Goal: Task Accomplishment & Management: Use online tool/utility

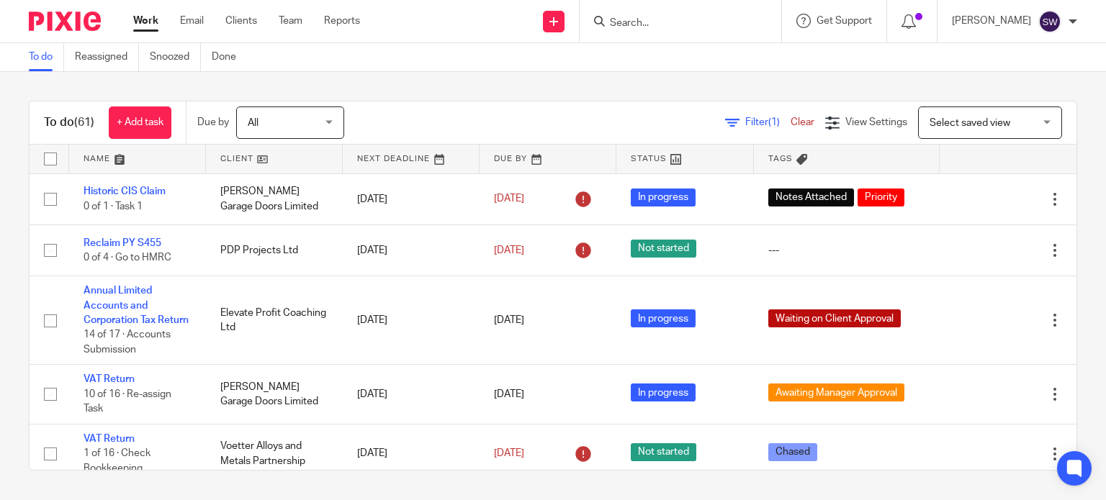
click at [656, 22] on input "Search" at bounding box center [673, 23] width 130 height 13
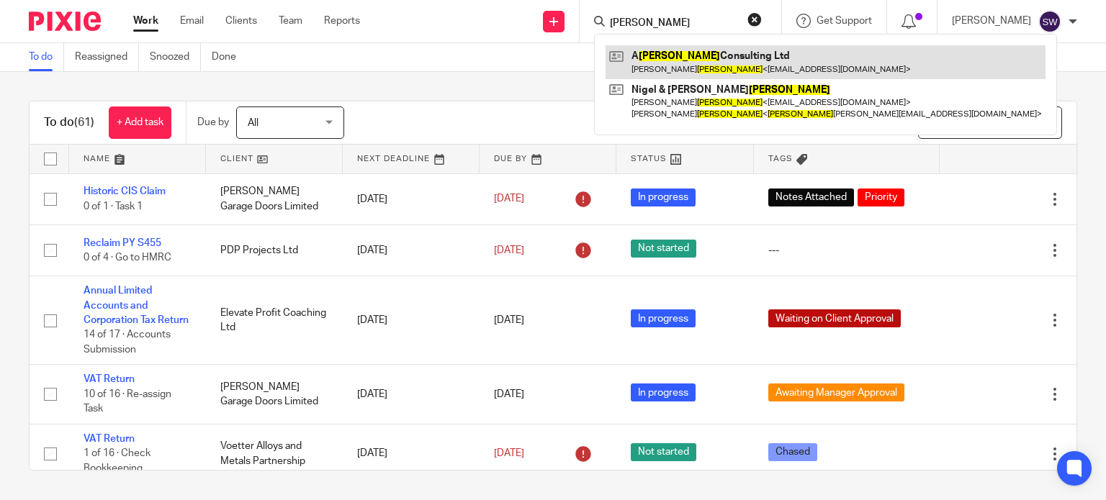
type input "goodall"
click at [755, 61] on link at bounding box center [826, 61] width 440 height 33
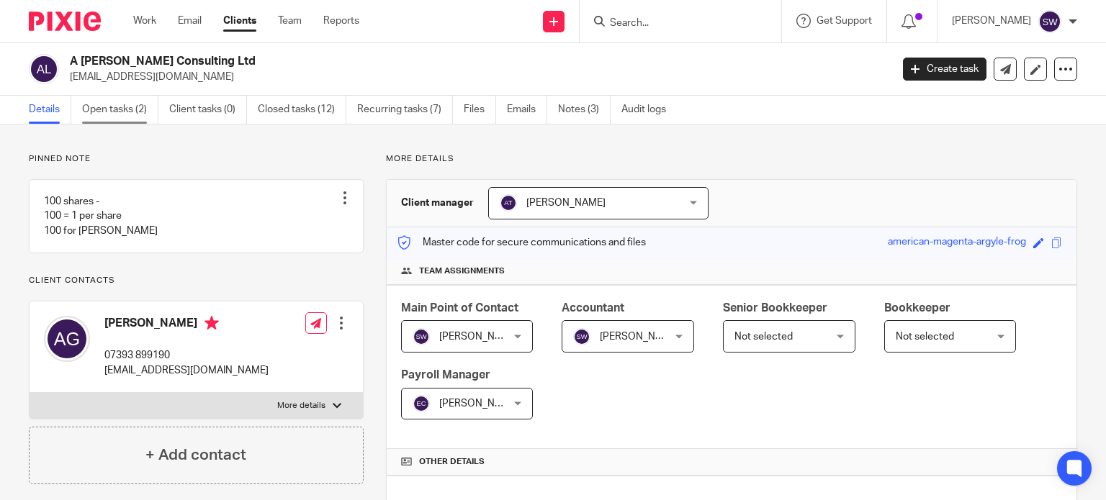
click at [115, 105] on link "Open tasks (2)" at bounding box center [120, 110] width 76 height 28
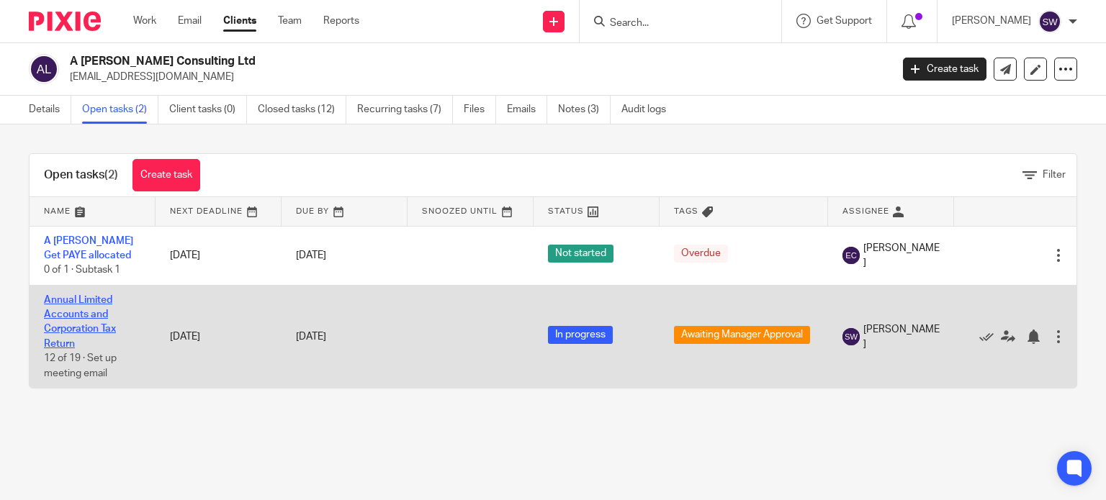
click at [83, 302] on link "Annual Limited Accounts and Corporation Tax Return" at bounding box center [80, 322] width 72 height 54
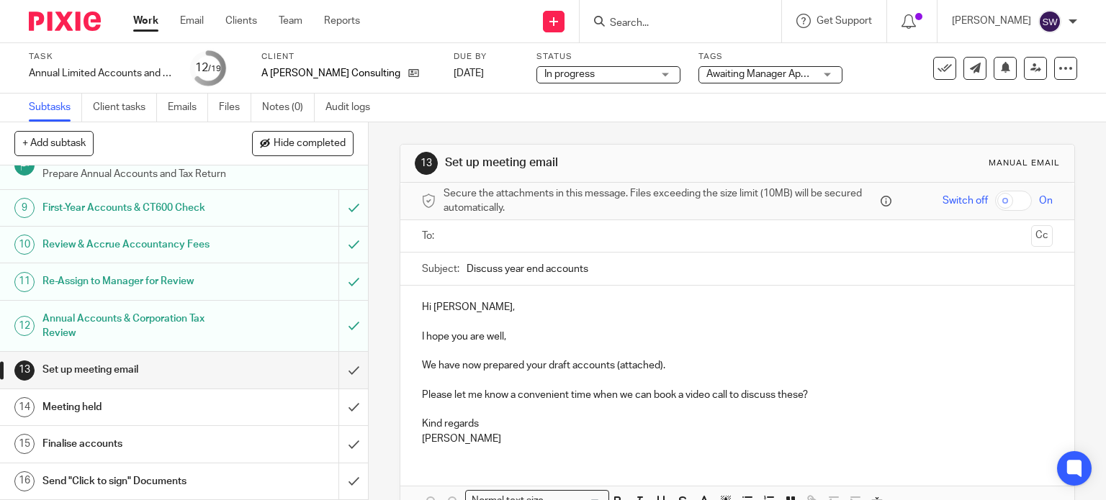
scroll to position [360, 0]
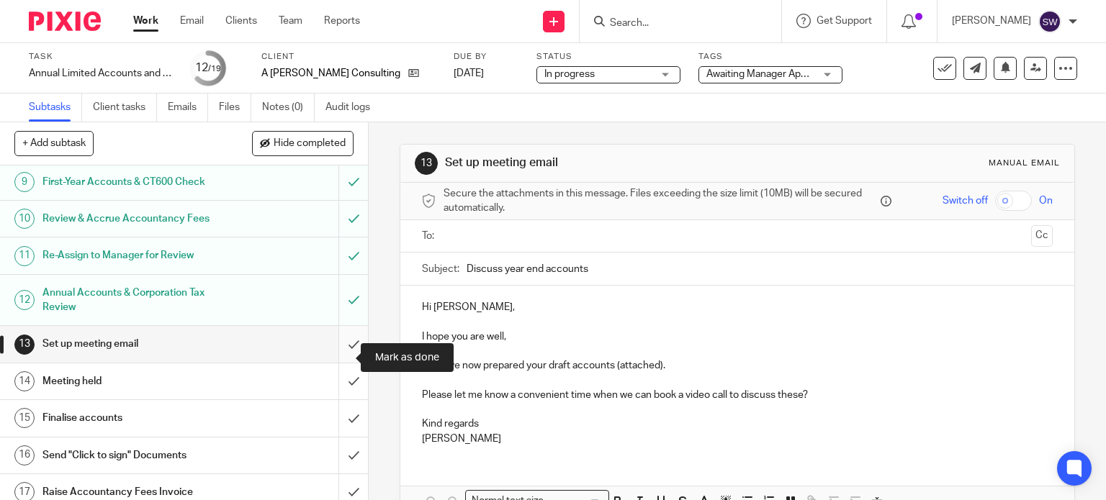
click at [341, 362] on input "submit" at bounding box center [184, 344] width 368 height 36
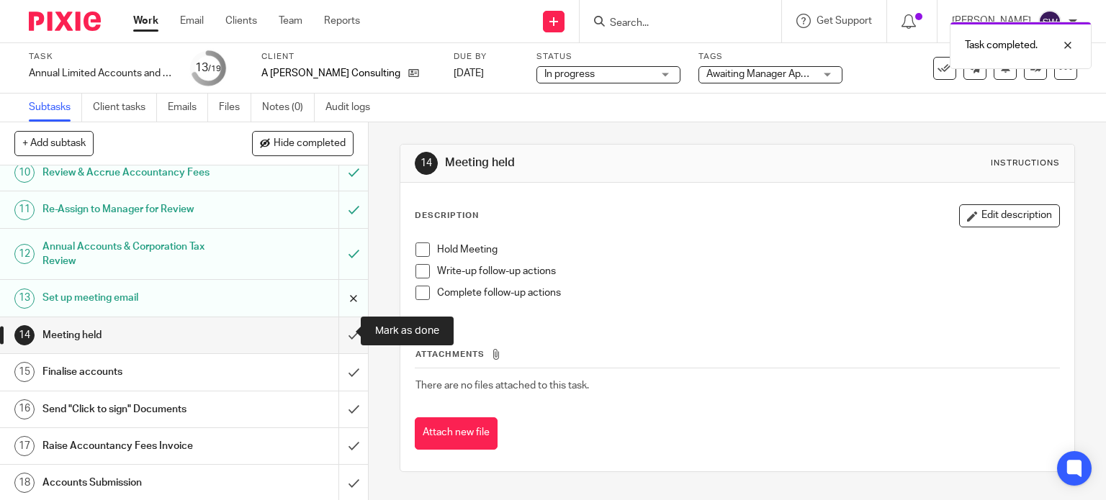
scroll to position [432, 0]
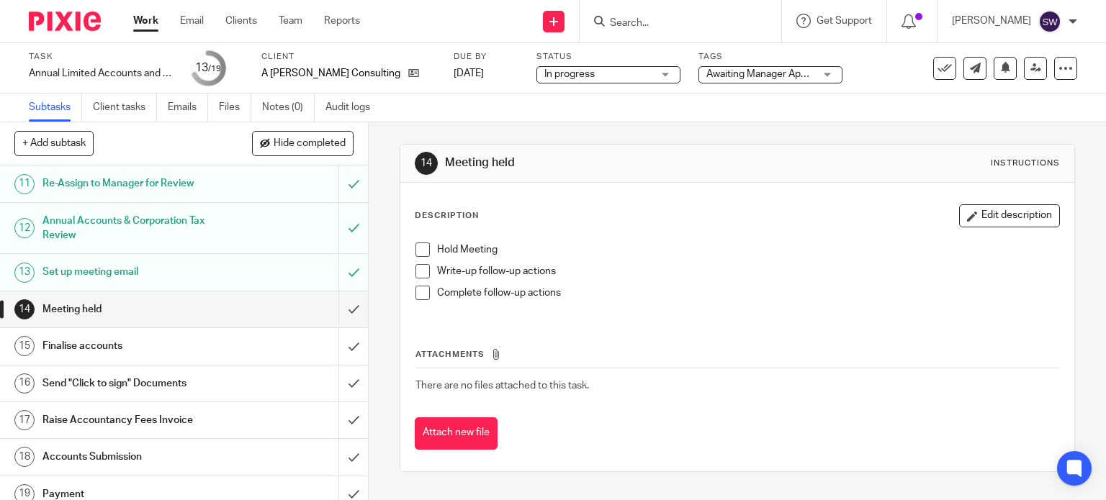
click at [726, 74] on span "Awaiting Manager Approval" at bounding box center [767, 74] width 122 height 10
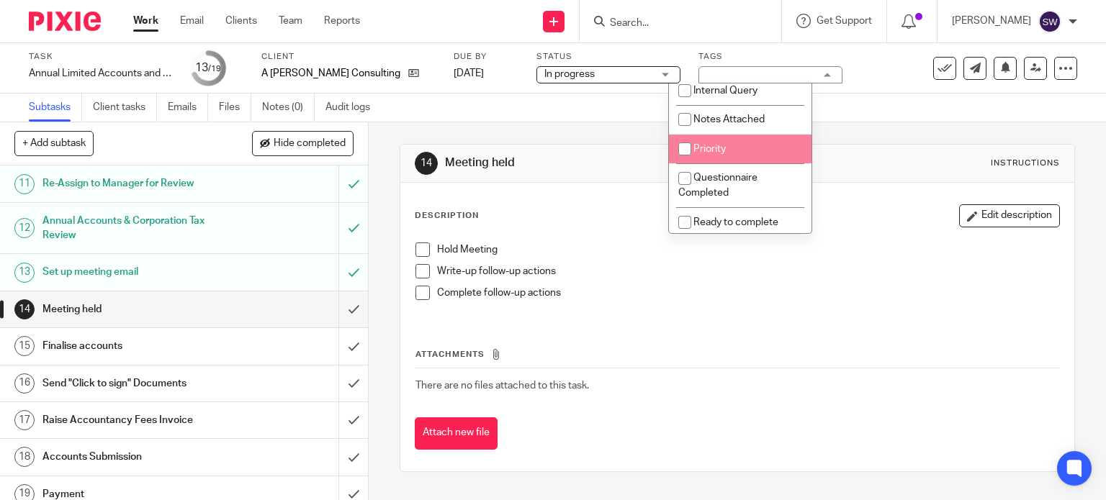
scroll to position [288, 0]
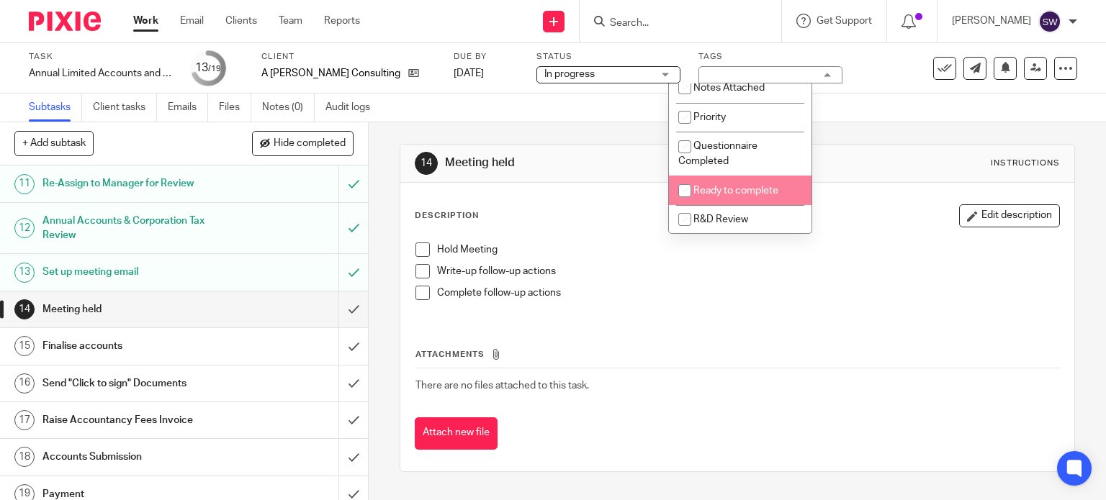
click at [758, 194] on span "Ready to complete" at bounding box center [735, 191] width 85 height 10
checkbox input "true"
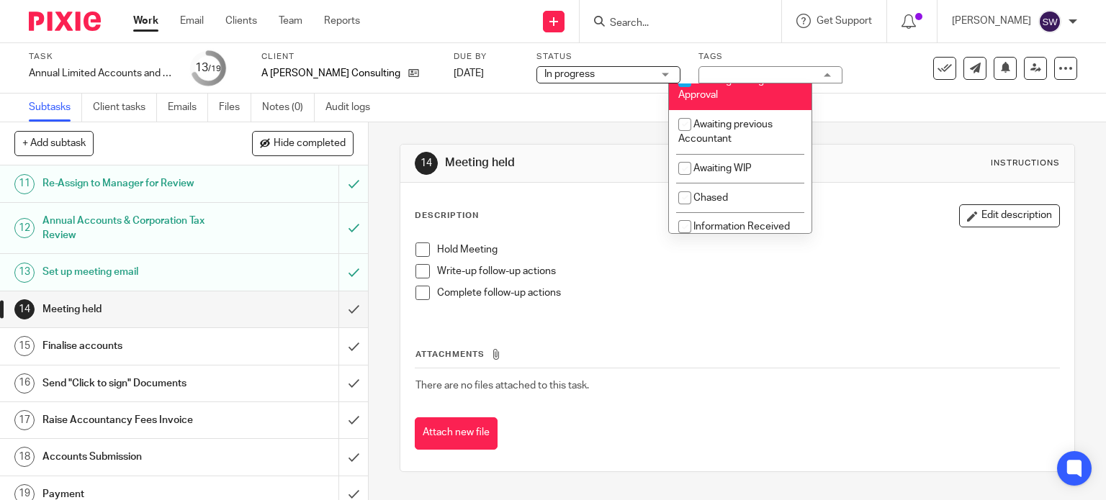
scroll to position [72, 0]
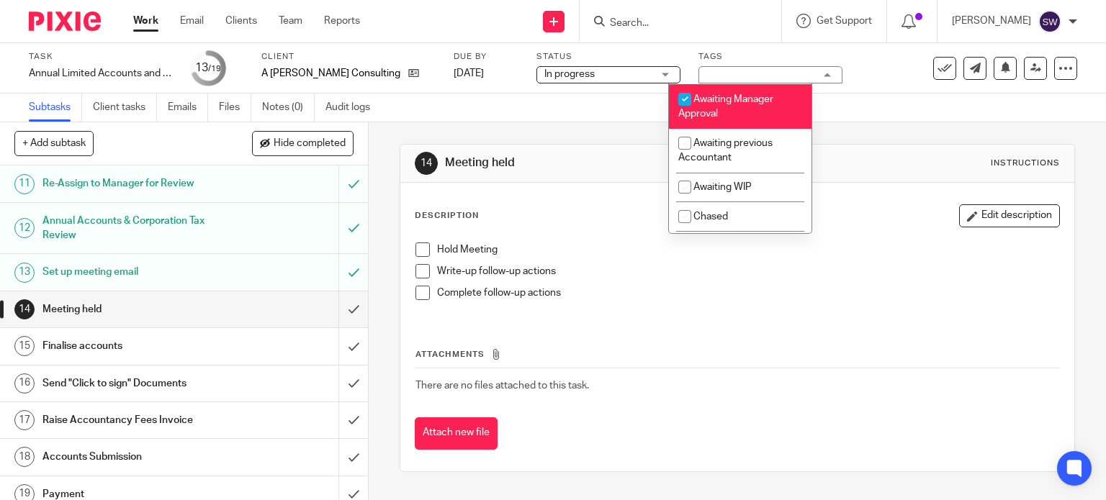
click at [750, 107] on li "Awaiting Manager Approval" at bounding box center [740, 106] width 143 height 44
checkbox input "false"
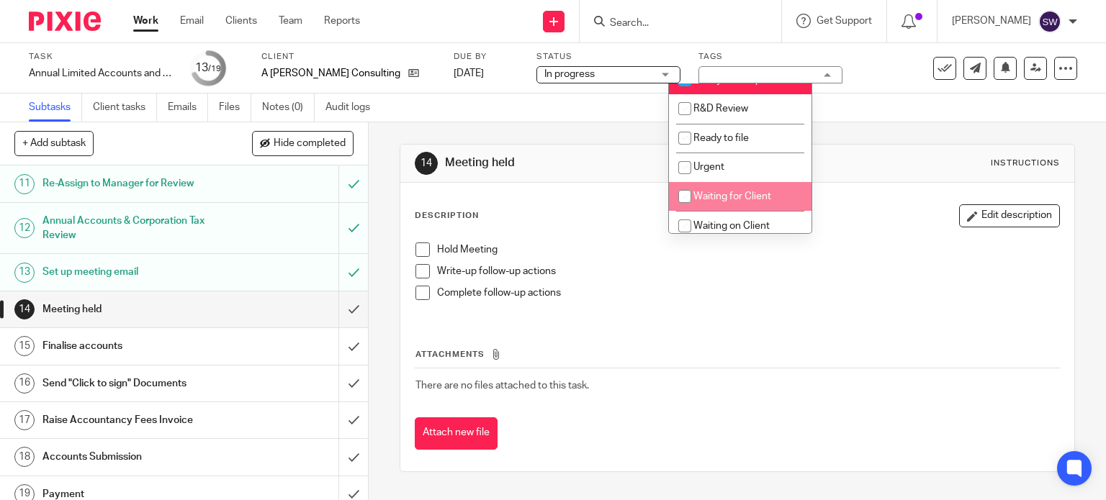
scroll to position [377, 0]
